Goal: Transaction & Acquisition: Subscribe to service/newsletter

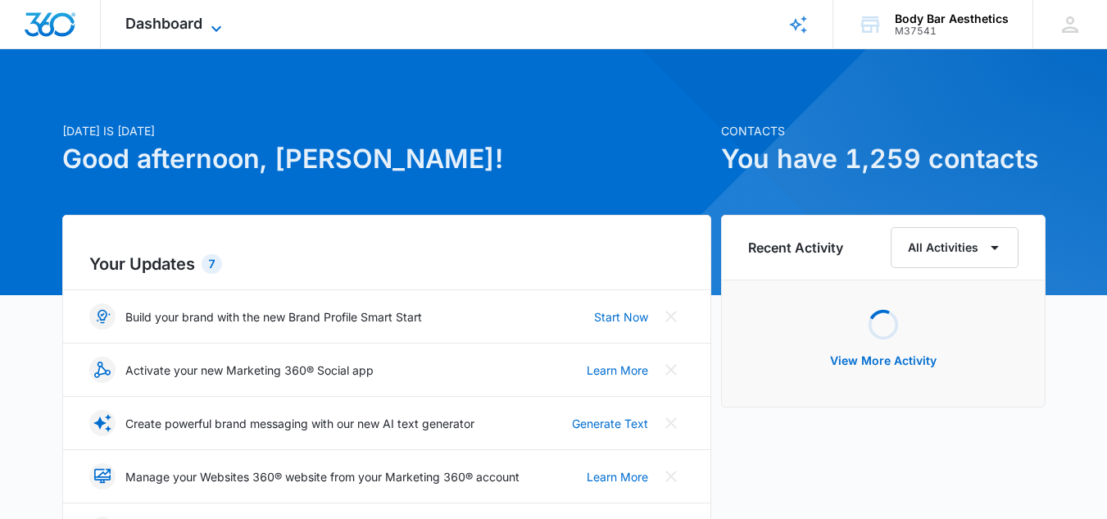
click at [215, 29] on icon at bounding box center [216, 29] width 20 height 20
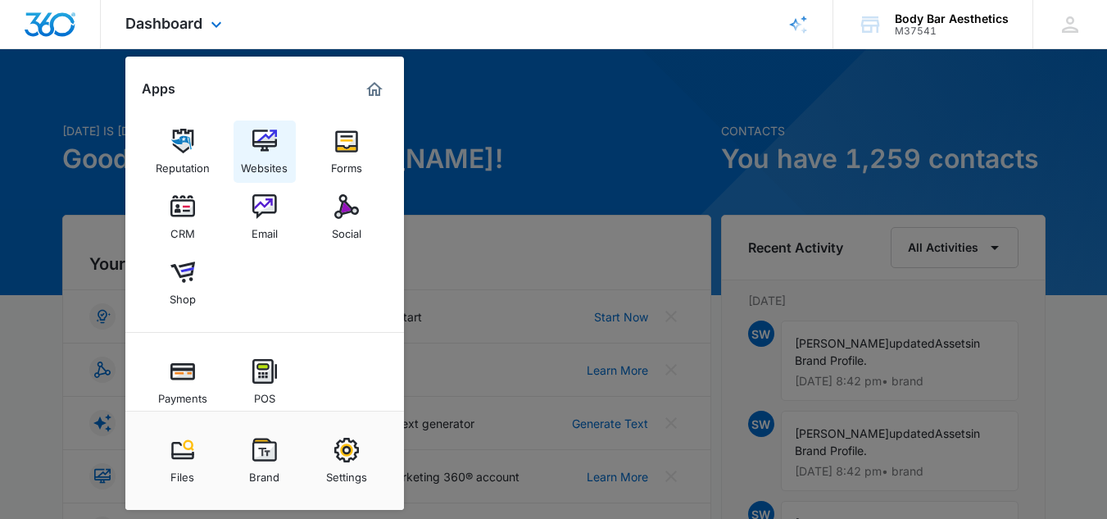
click at [270, 148] on img at bounding box center [264, 141] width 25 height 25
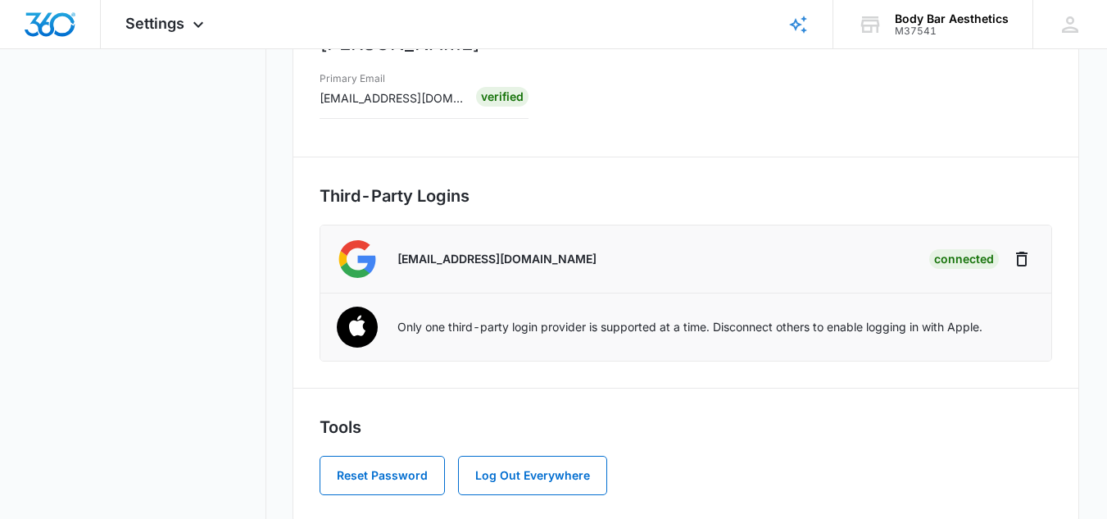
scroll to position [394, 0]
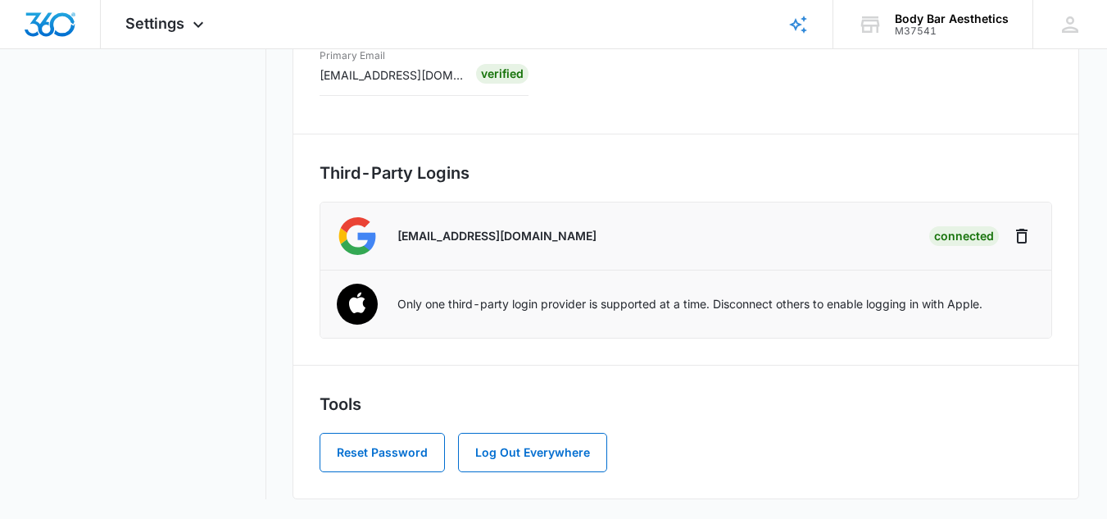
click at [387, 310] on li "Only one third-party login provider is supported at a time. Disconnect others t…" at bounding box center [685, 303] width 731 height 67
click at [366, 306] on img at bounding box center [356, 304] width 61 height 61
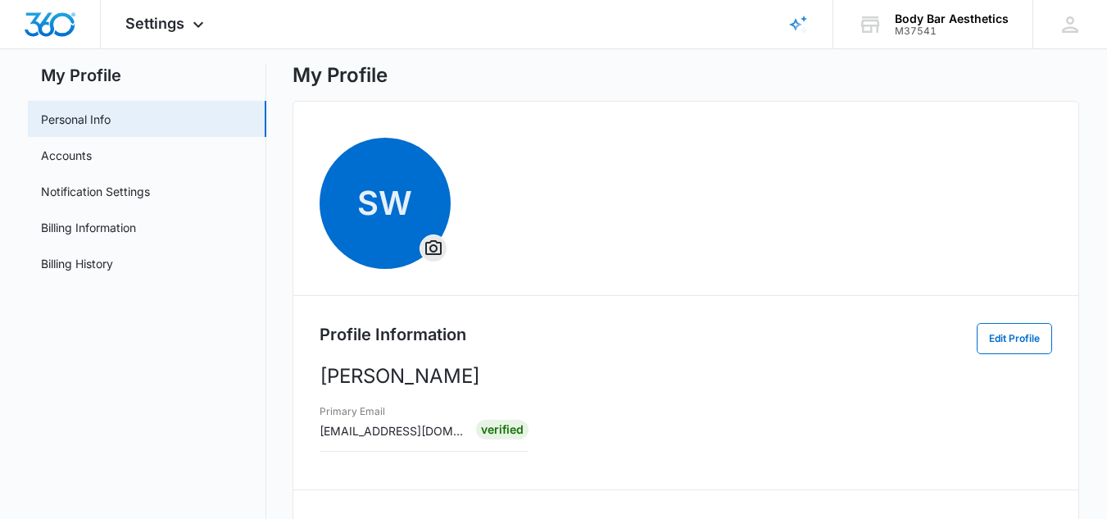
scroll to position [0, 0]
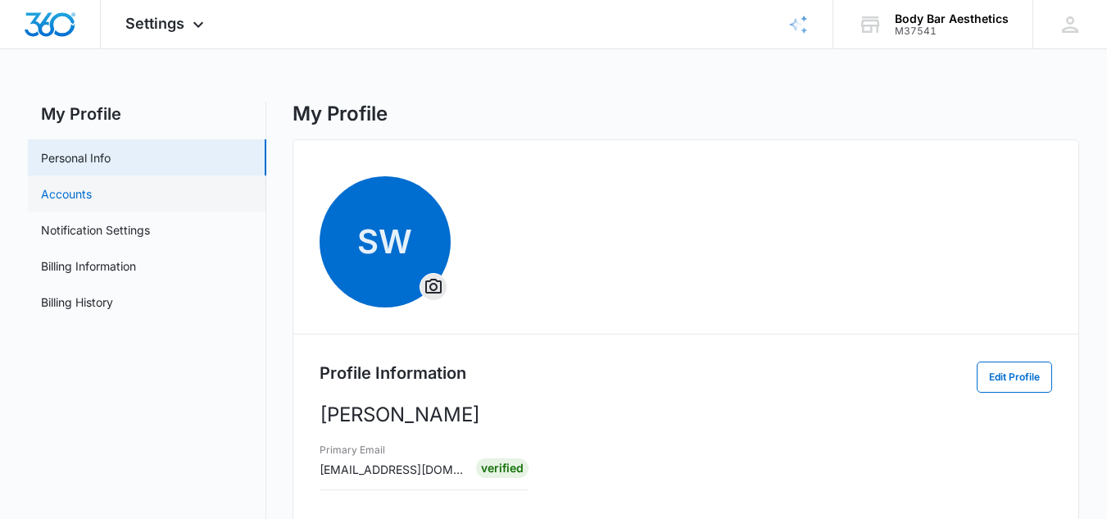
click at [92, 189] on link "Accounts" at bounding box center [66, 193] width 51 height 17
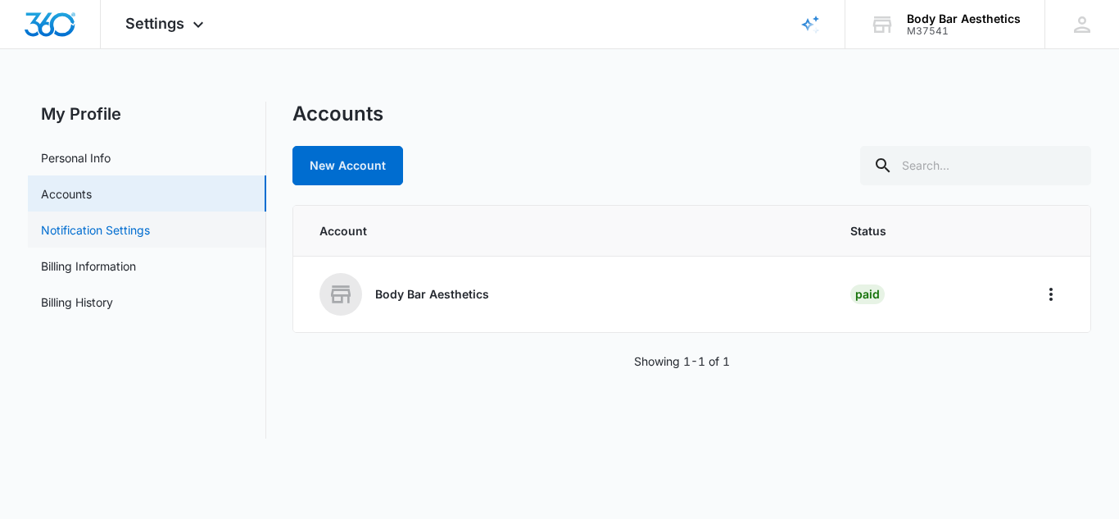
click at [125, 225] on link "Notification Settings" at bounding box center [95, 229] width 109 height 17
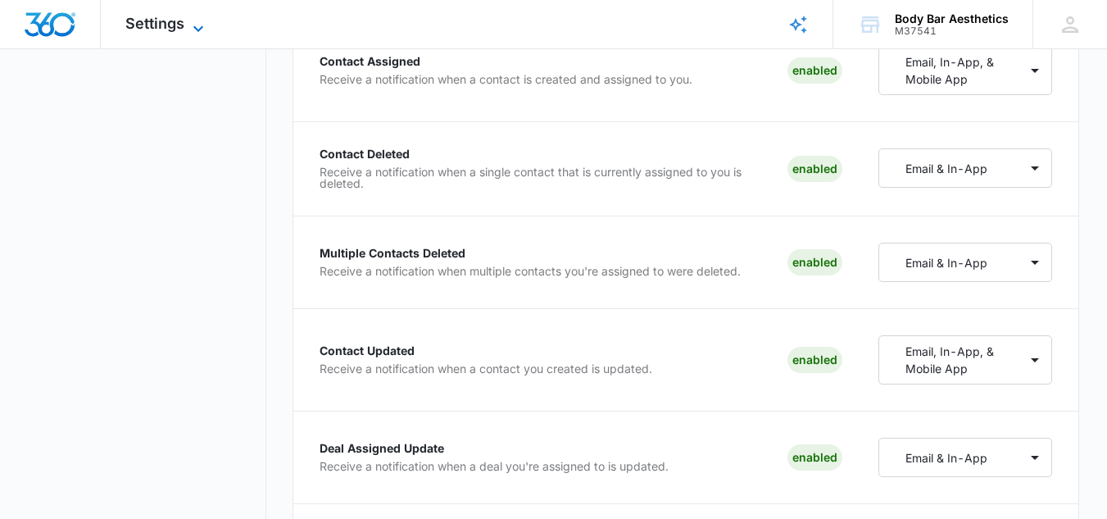
scroll to position [983, 0]
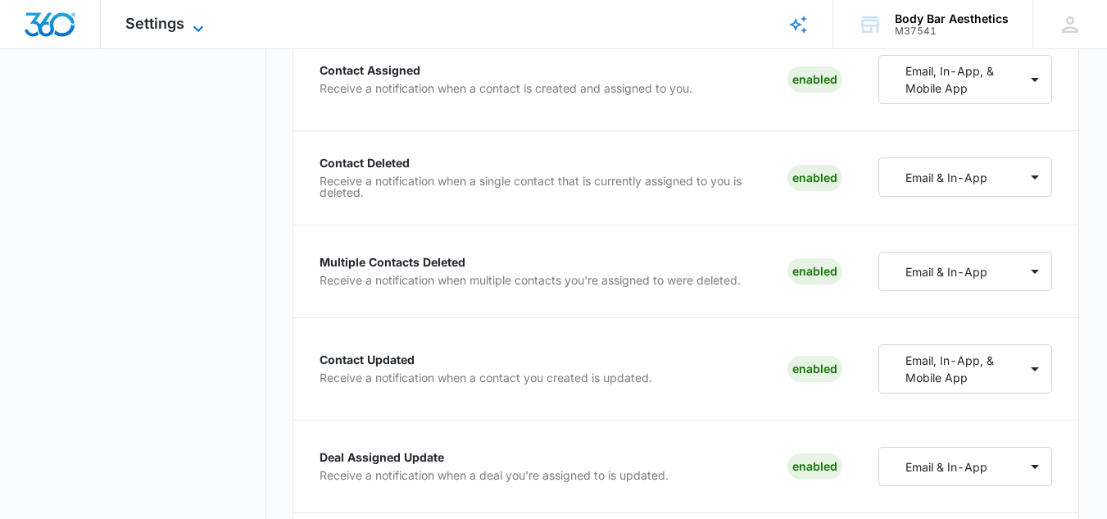
click at [194, 31] on icon at bounding box center [198, 29] width 20 height 20
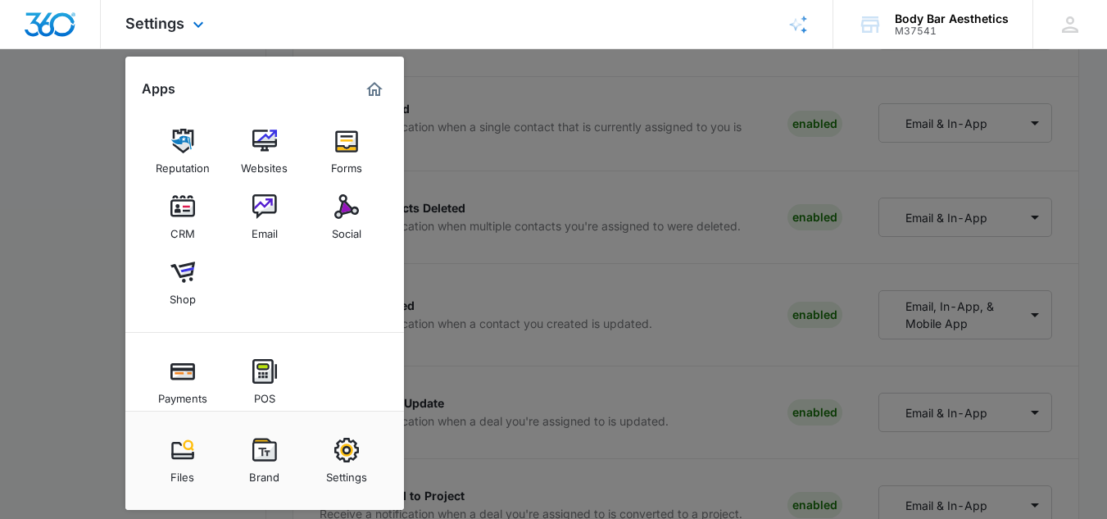
scroll to position [1065, 0]
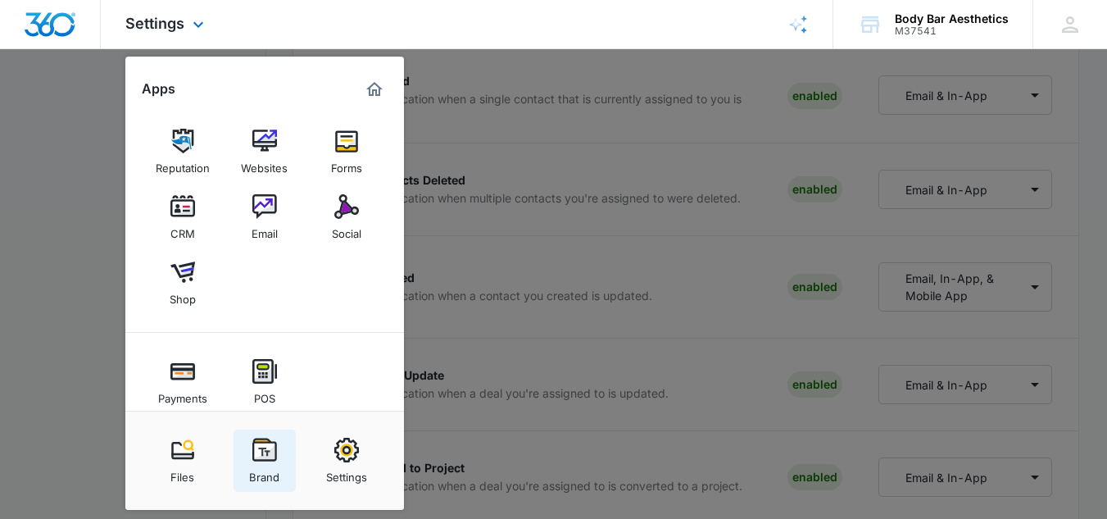
click at [265, 464] on div "Brand" at bounding box center [264, 472] width 30 height 21
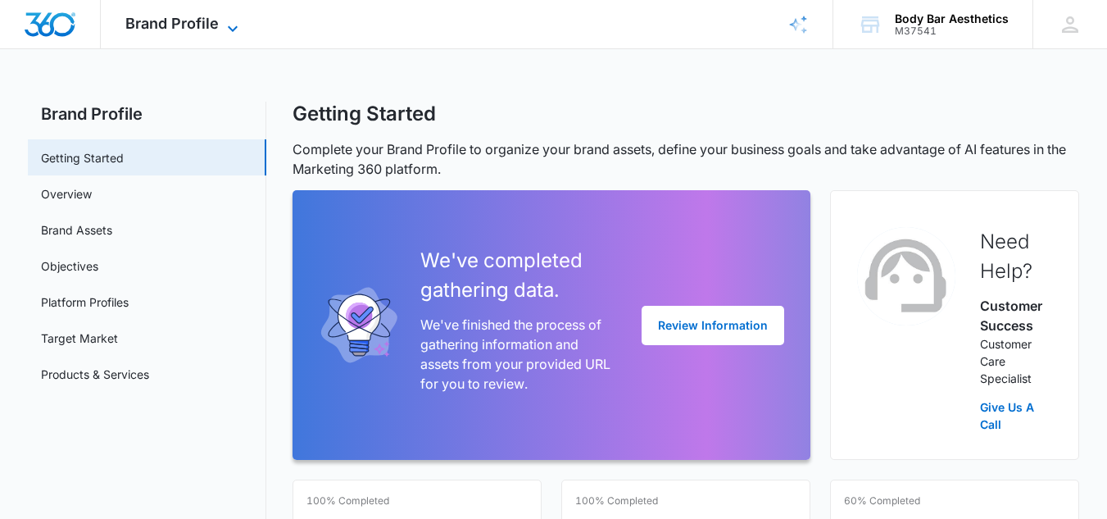
click at [215, 20] on span "Brand Profile" at bounding box center [171, 23] width 93 height 17
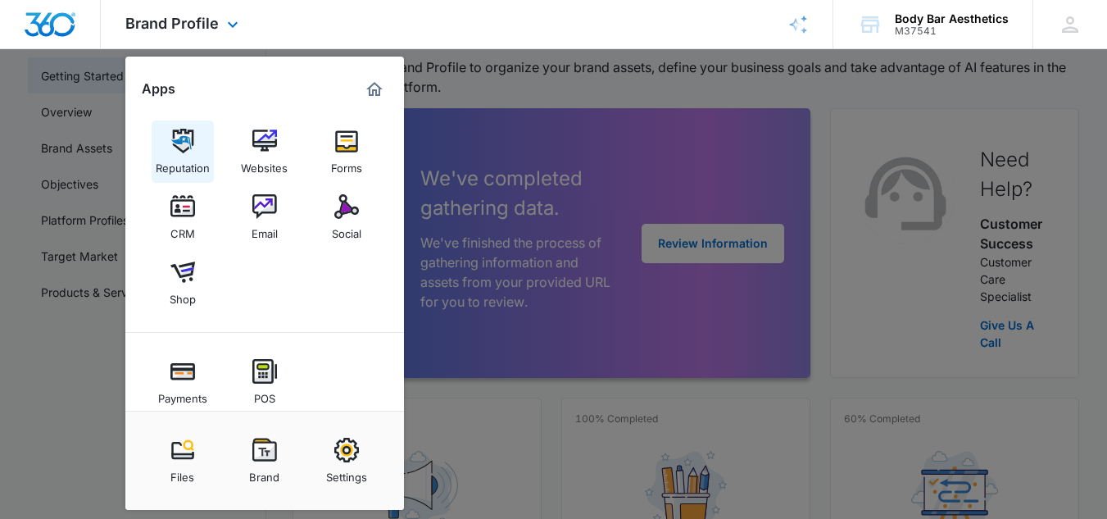
click at [178, 148] on img at bounding box center [182, 141] width 25 height 25
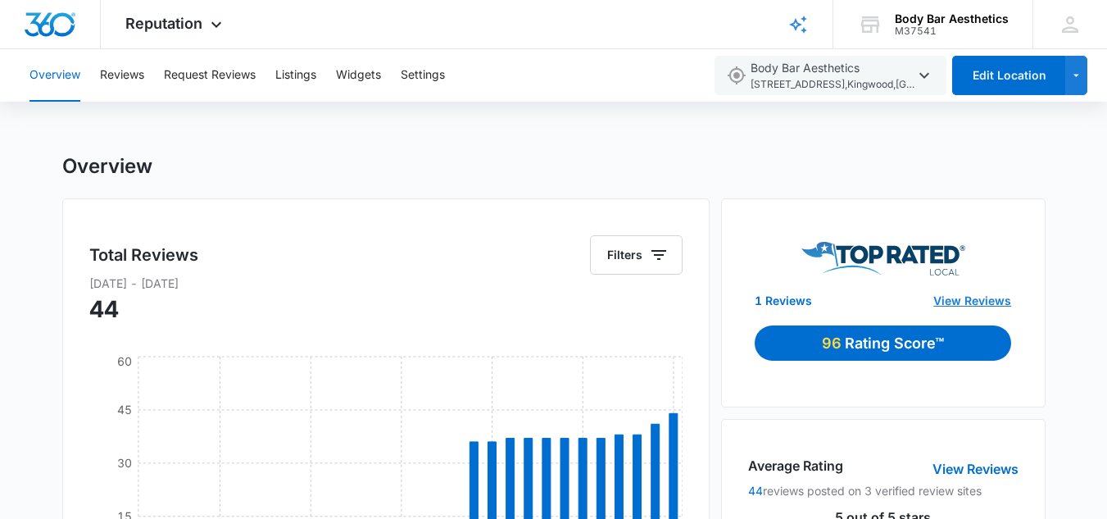
click at [964, 301] on link "View Reviews" at bounding box center [972, 300] width 78 height 17
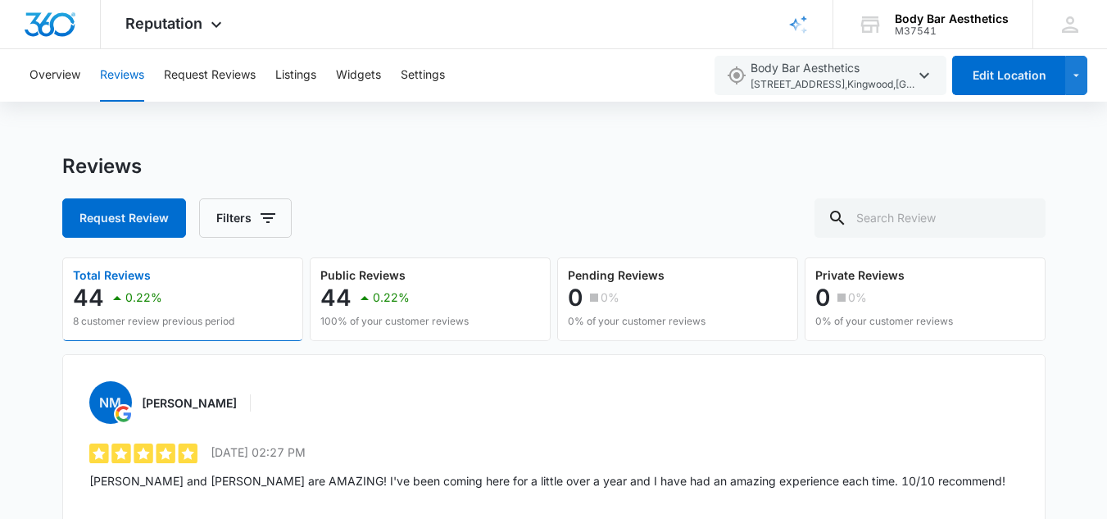
click at [210, 323] on p "8 customer review previous period" at bounding box center [153, 321] width 161 height 15
click at [225, 84] on button "Request Reviews" at bounding box center [210, 75] width 92 height 52
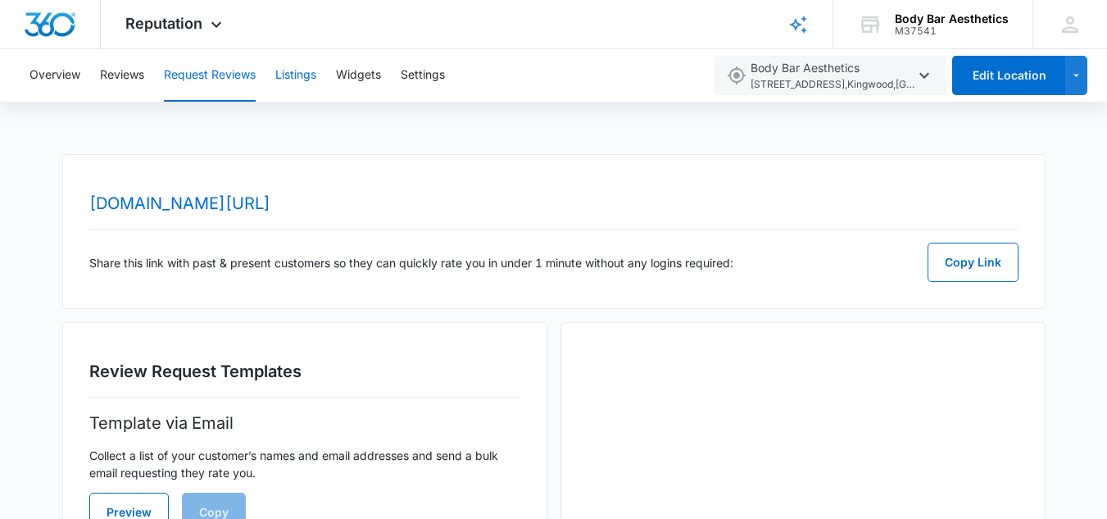
click at [297, 84] on button "Listings" at bounding box center [295, 75] width 41 height 52
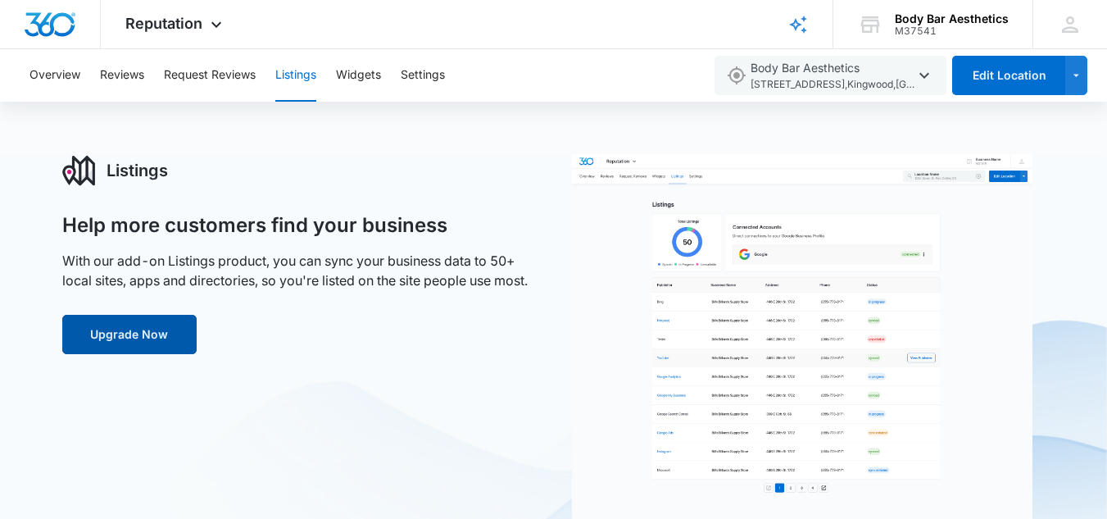
click at [143, 345] on button "Upgrade Now" at bounding box center [129, 334] width 134 height 39
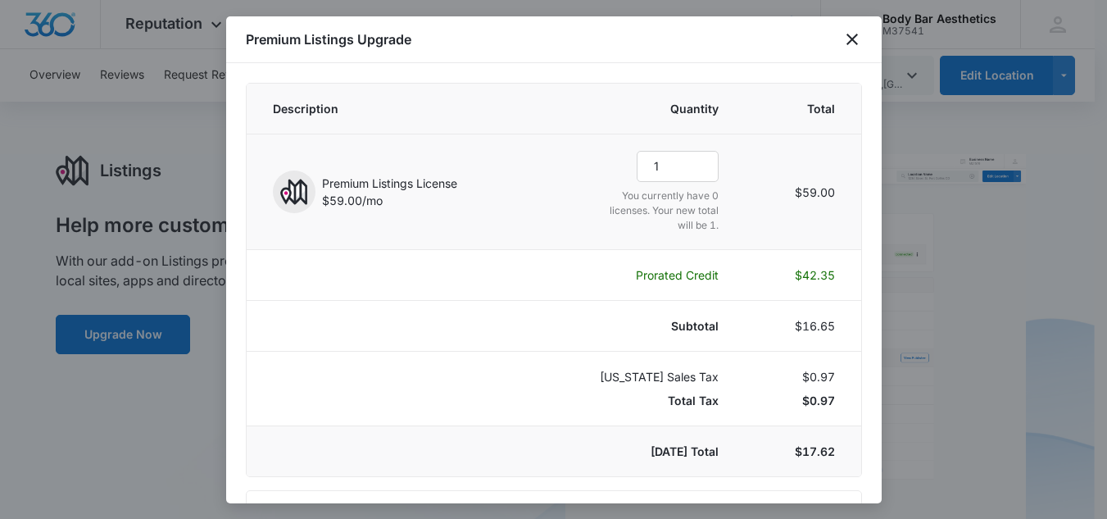
select select "pm_1R6fVaA4n8RTgNjUyYn7lmVT"
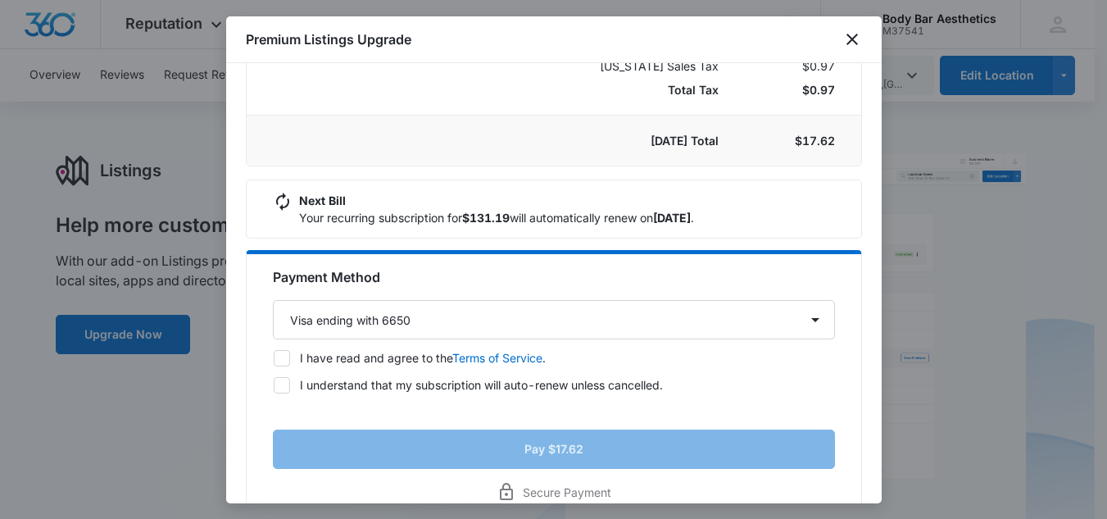
scroll to position [328, 0]
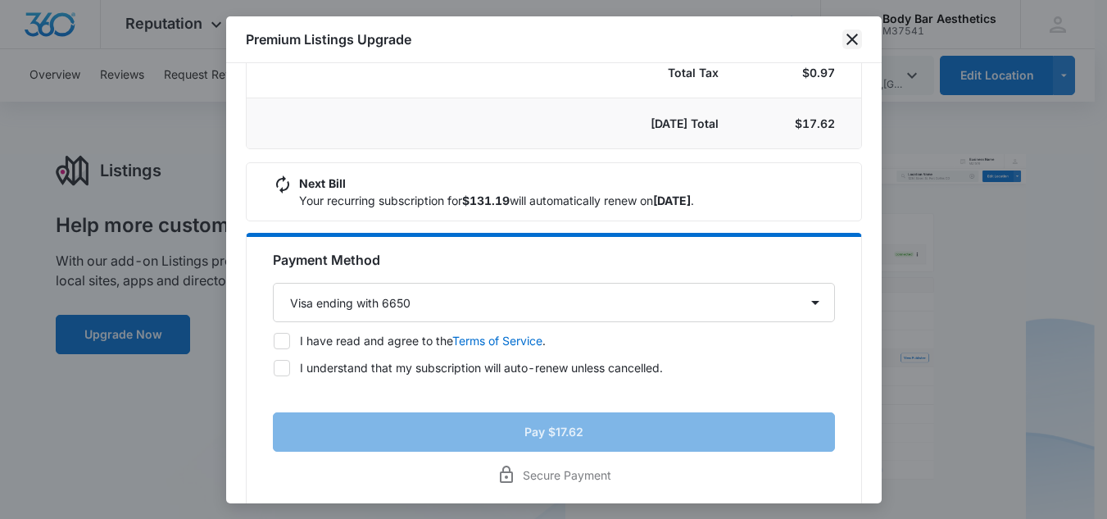
click at [859, 36] on icon "close" at bounding box center [852, 39] width 20 height 20
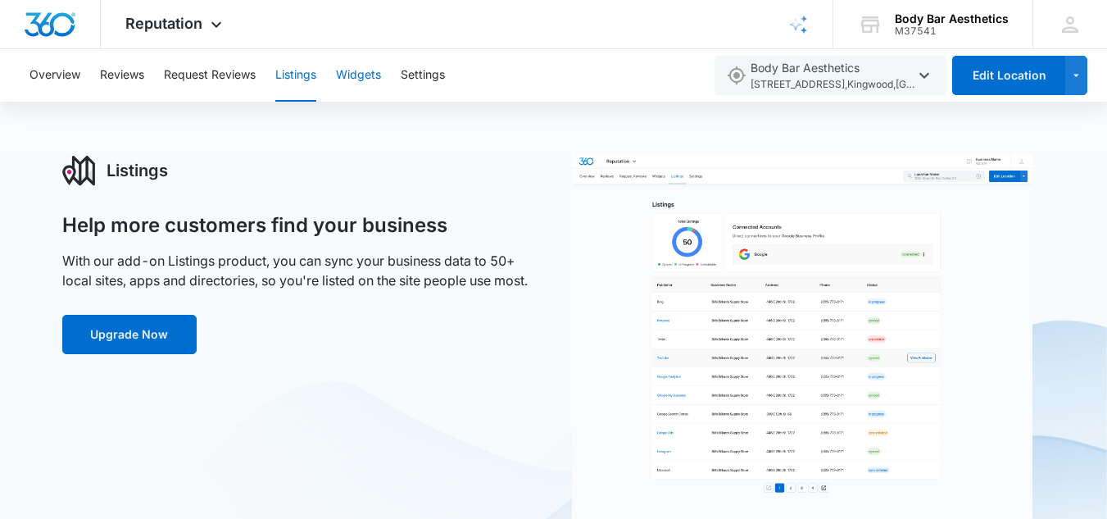
click at [365, 66] on button "Widgets" at bounding box center [358, 75] width 45 height 52
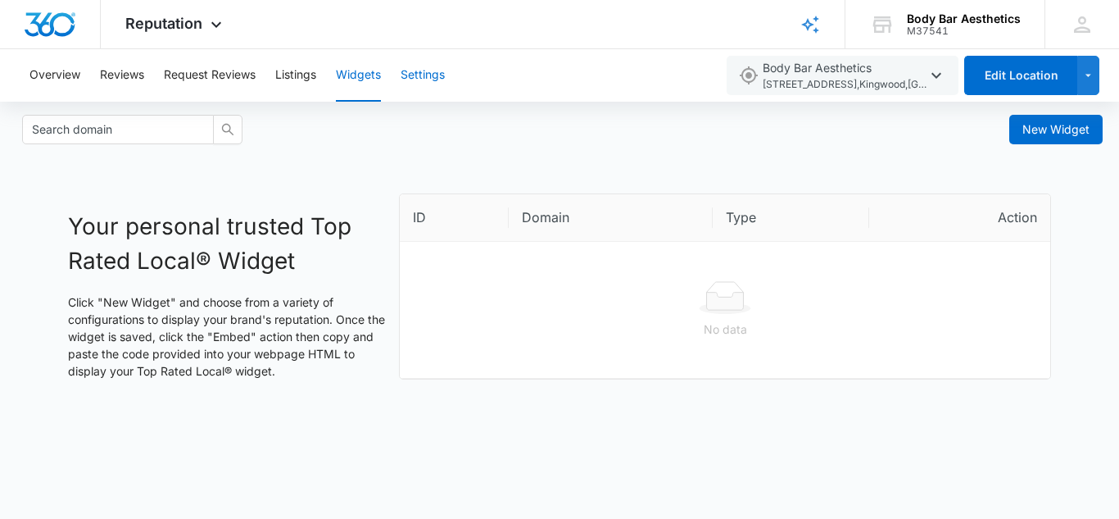
click at [435, 70] on button "Settings" at bounding box center [423, 75] width 44 height 52
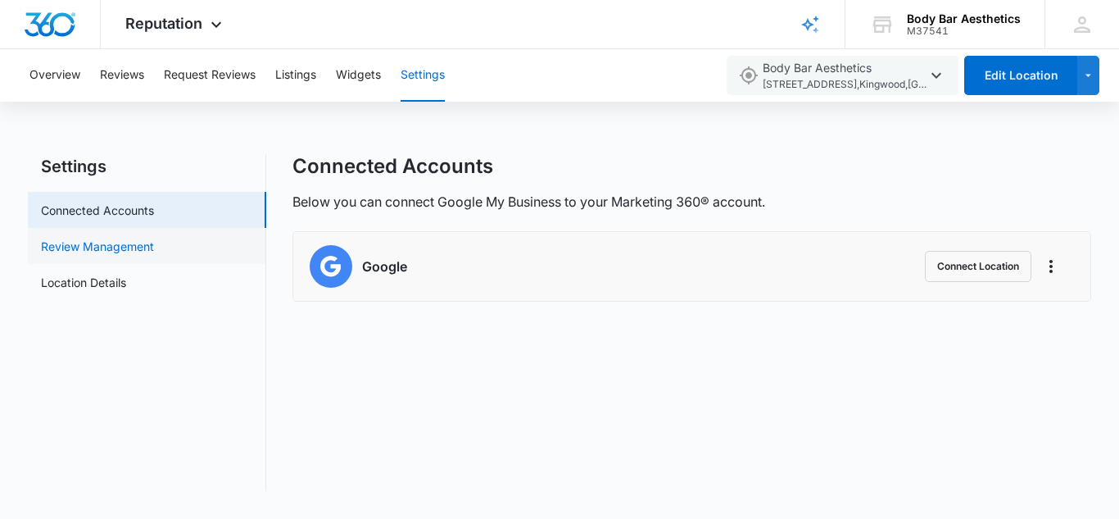
click at [154, 244] on link "Review Management" at bounding box center [97, 246] width 113 height 17
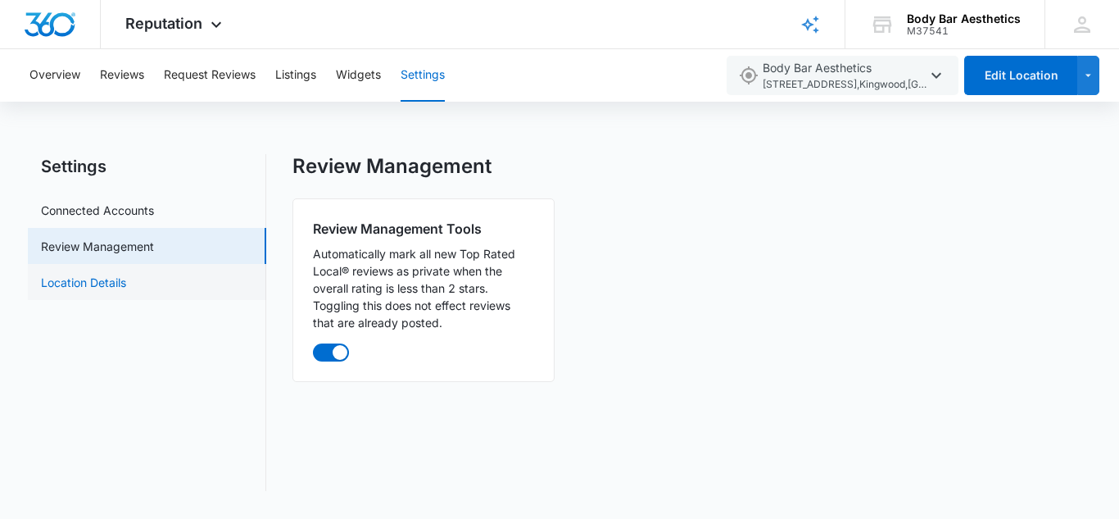
click at [126, 286] on link "Location Details" at bounding box center [83, 282] width 85 height 17
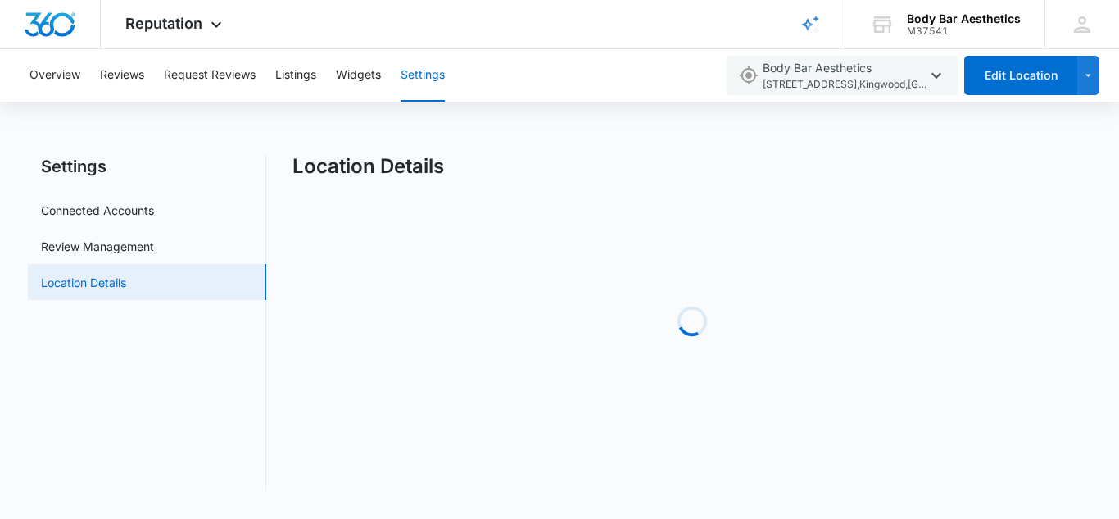
select select "Texas"
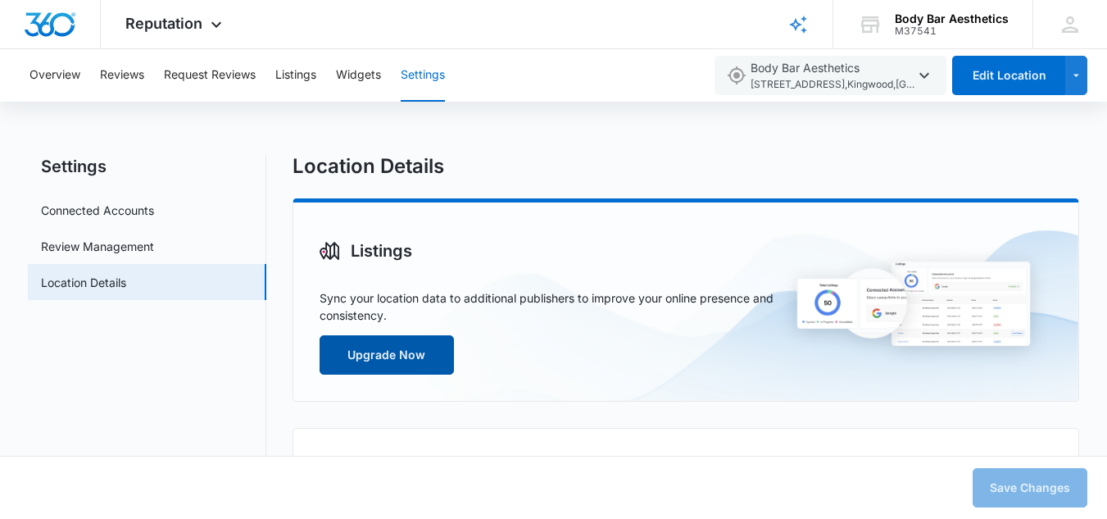
click at [395, 350] on button "Upgrade Now" at bounding box center [386, 354] width 134 height 39
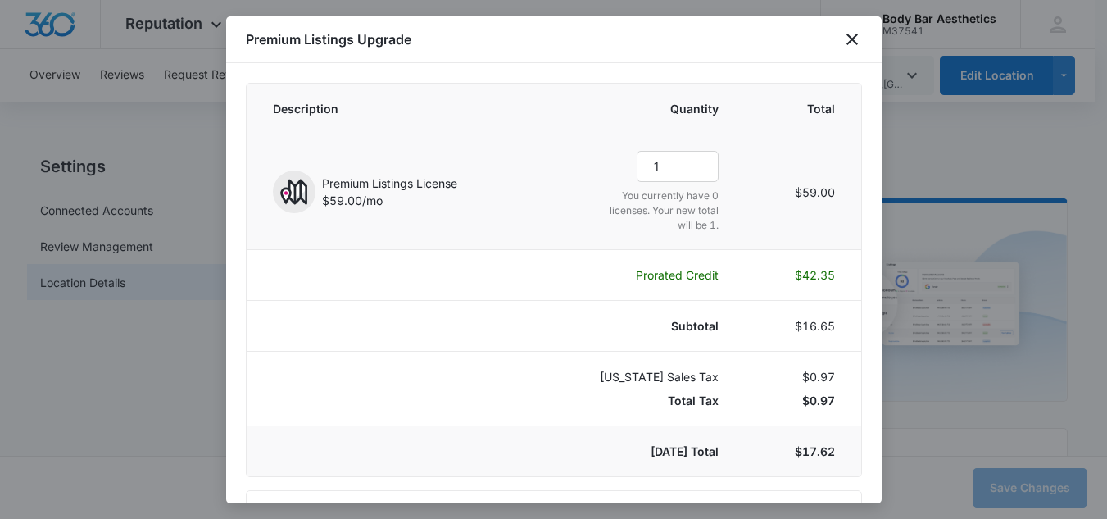
select select "pm_1R6fVaA4n8RTgNjUyYn7lmVT"
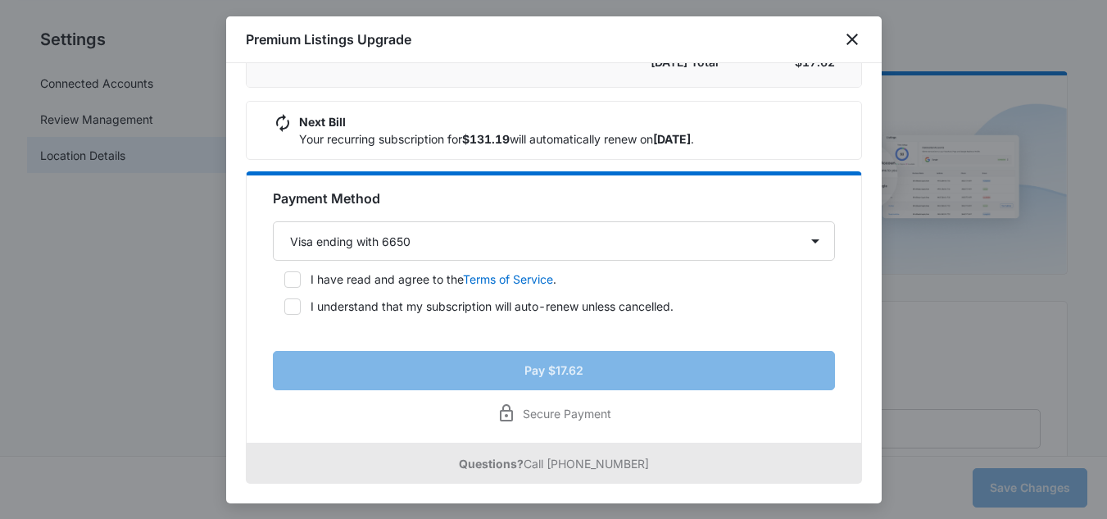
scroll to position [164, 0]
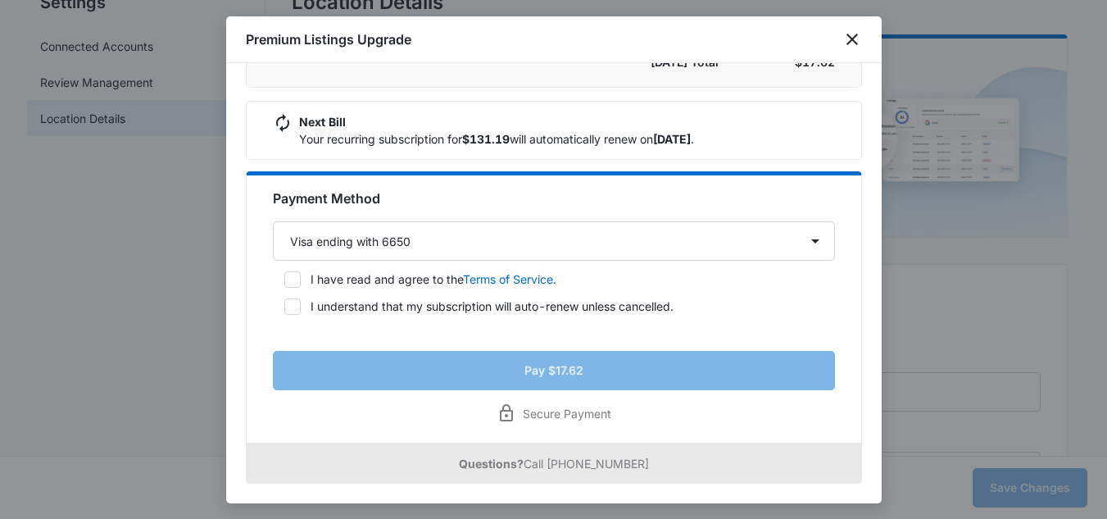
click at [293, 274] on icon at bounding box center [292, 279] width 15 height 15
click at [284, 274] on input "I have read and agree to the Terms of Service ." at bounding box center [278, 279] width 11 height 11
checkbox input "true"
click at [283, 309] on label "I understand that my subscription will auto-renew unless cancelled." at bounding box center [554, 305] width 562 height 17
click at [283, 309] on input "I understand that my subscription will auto-renew unless cancelled." at bounding box center [278, 306] width 11 height 11
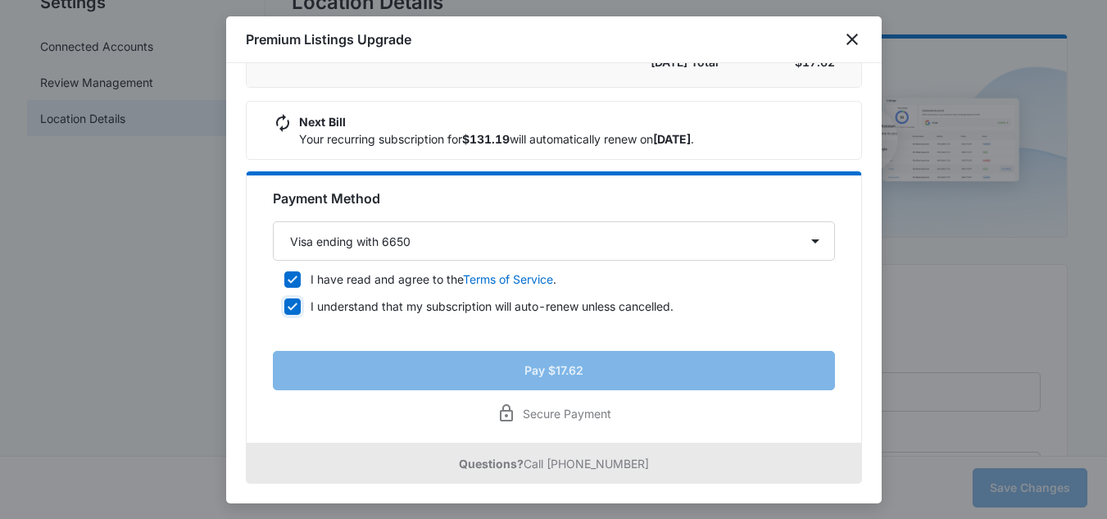
checkbox input "true"
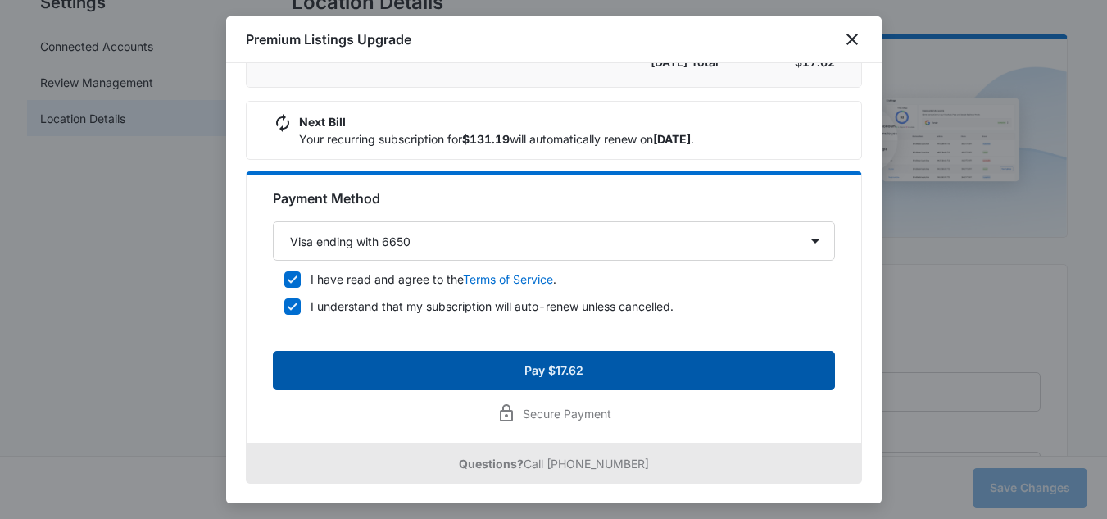
click at [640, 371] on button "Pay $17.62" at bounding box center [554, 370] width 562 height 39
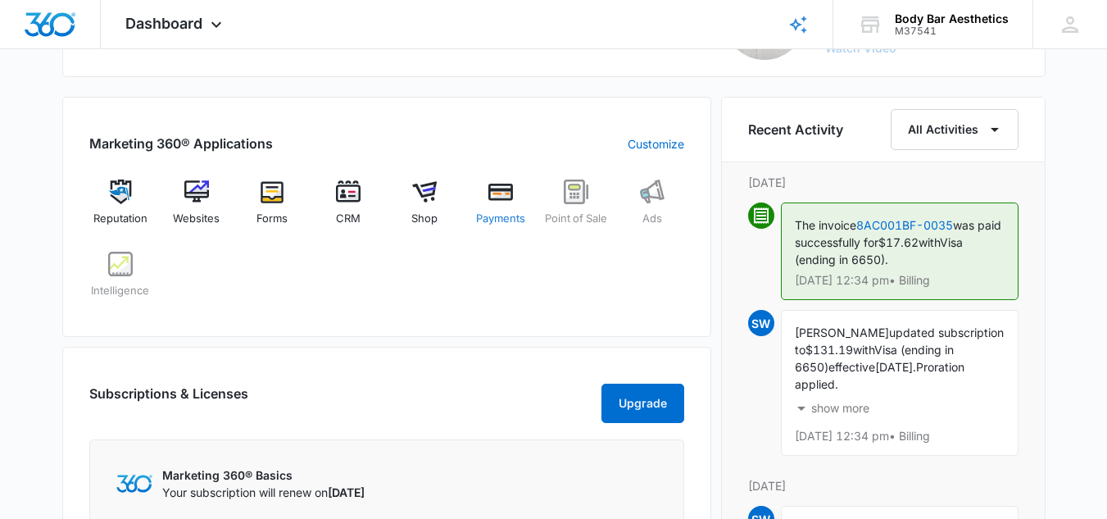
scroll to position [573, 0]
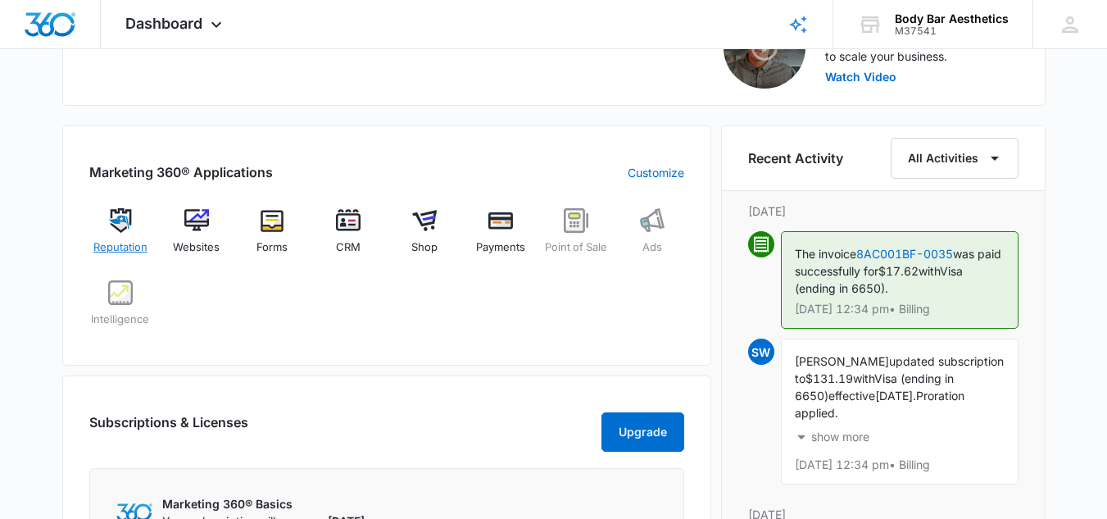
click at [130, 231] on img at bounding box center [120, 220] width 25 height 25
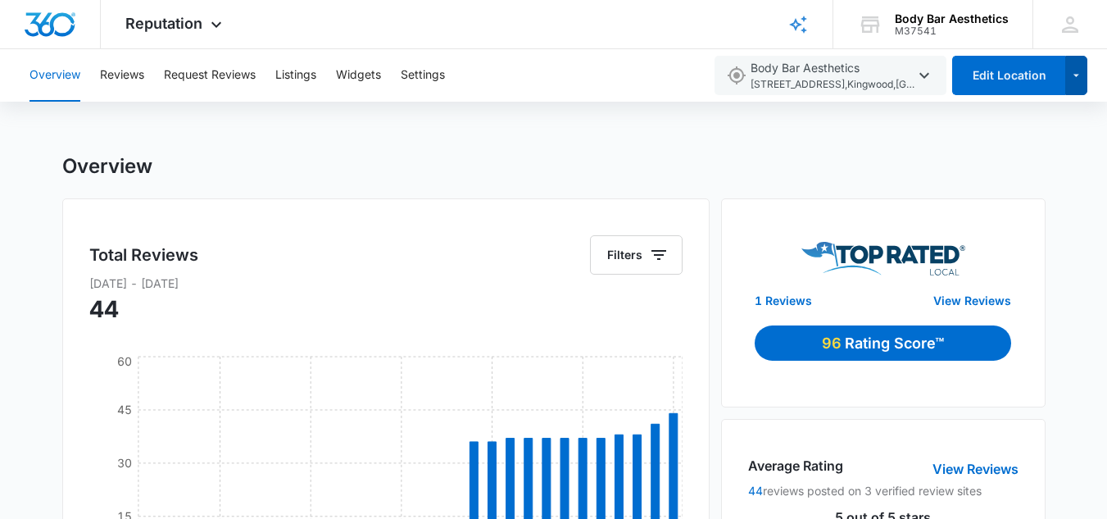
click at [1077, 76] on icon "button" at bounding box center [1076, 76] width 14 height 20
click at [142, 81] on button "Reviews" at bounding box center [122, 75] width 44 height 52
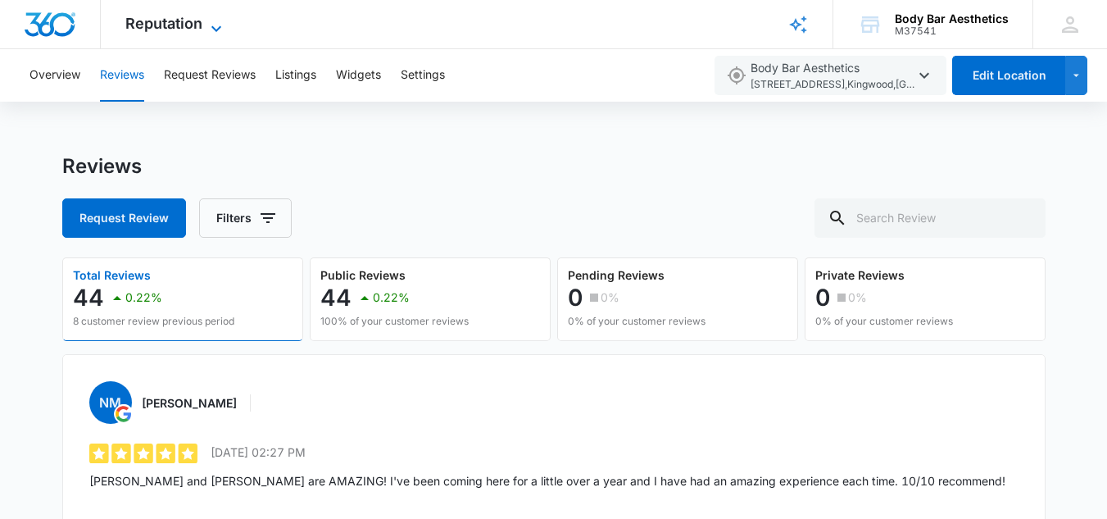
click at [210, 29] on icon at bounding box center [216, 29] width 20 height 20
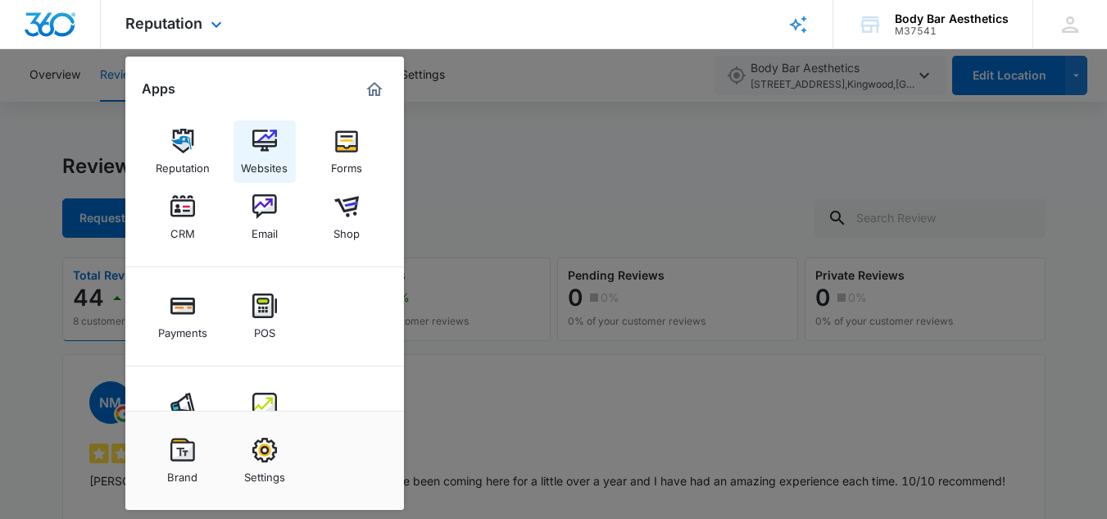
click at [269, 151] on img at bounding box center [264, 141] width 25 height 25
